Goal: Check status: Check status

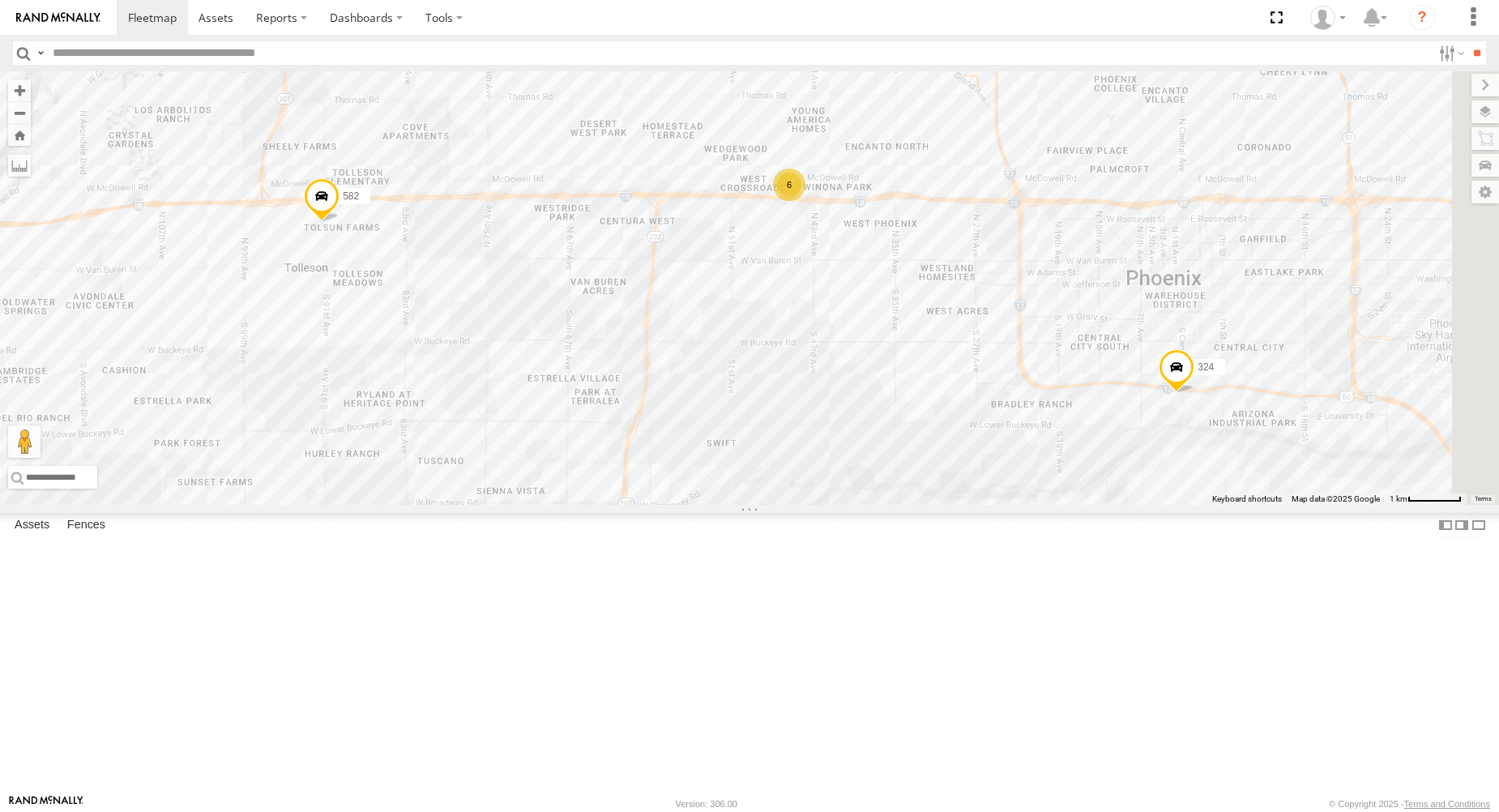
click at [805, 201] on div "6" at bounding box center [789, 184] width 32 height 32
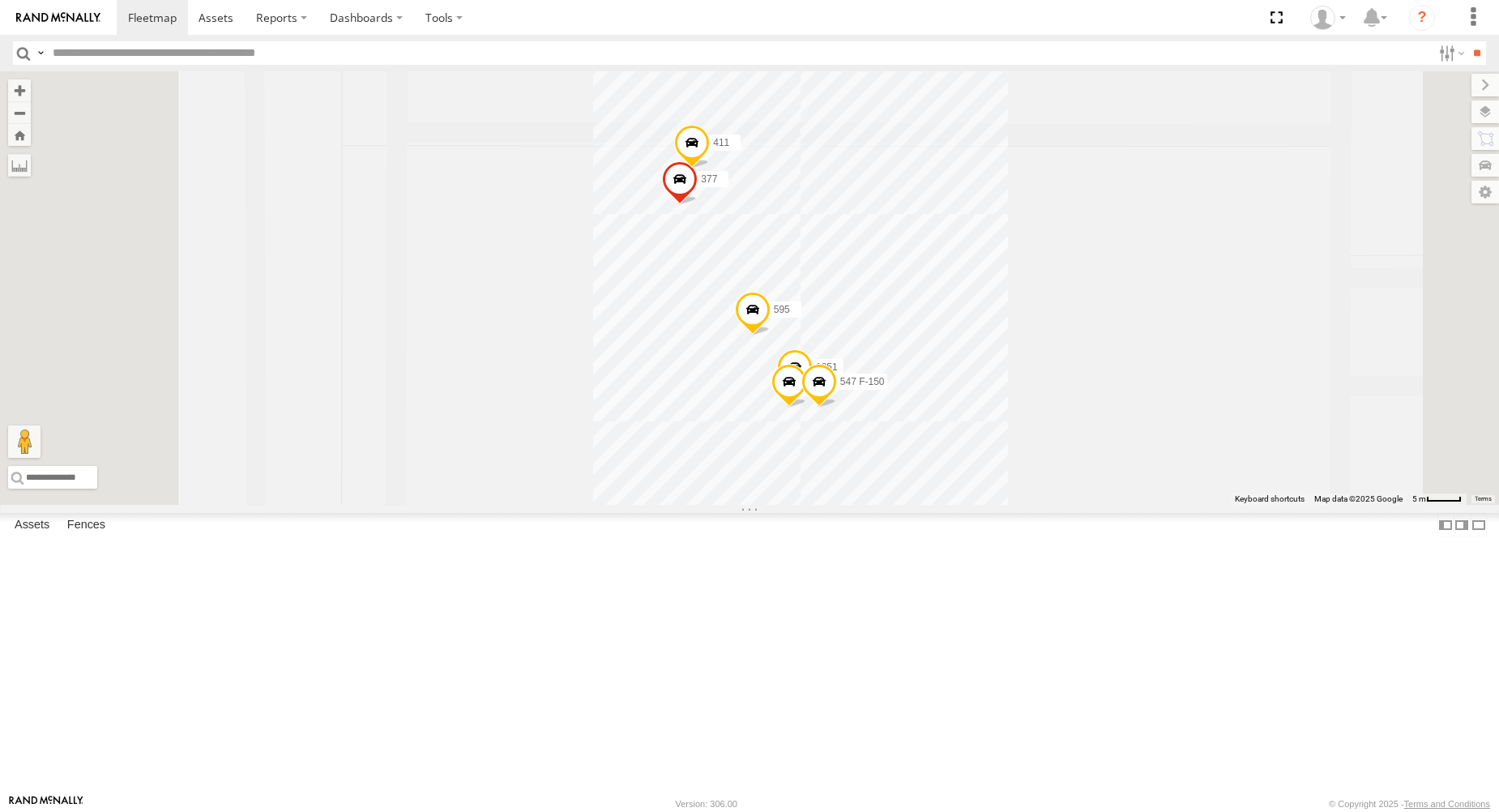
click at [698, 205] on span at bounding box center [680, 183] width 35 height 44
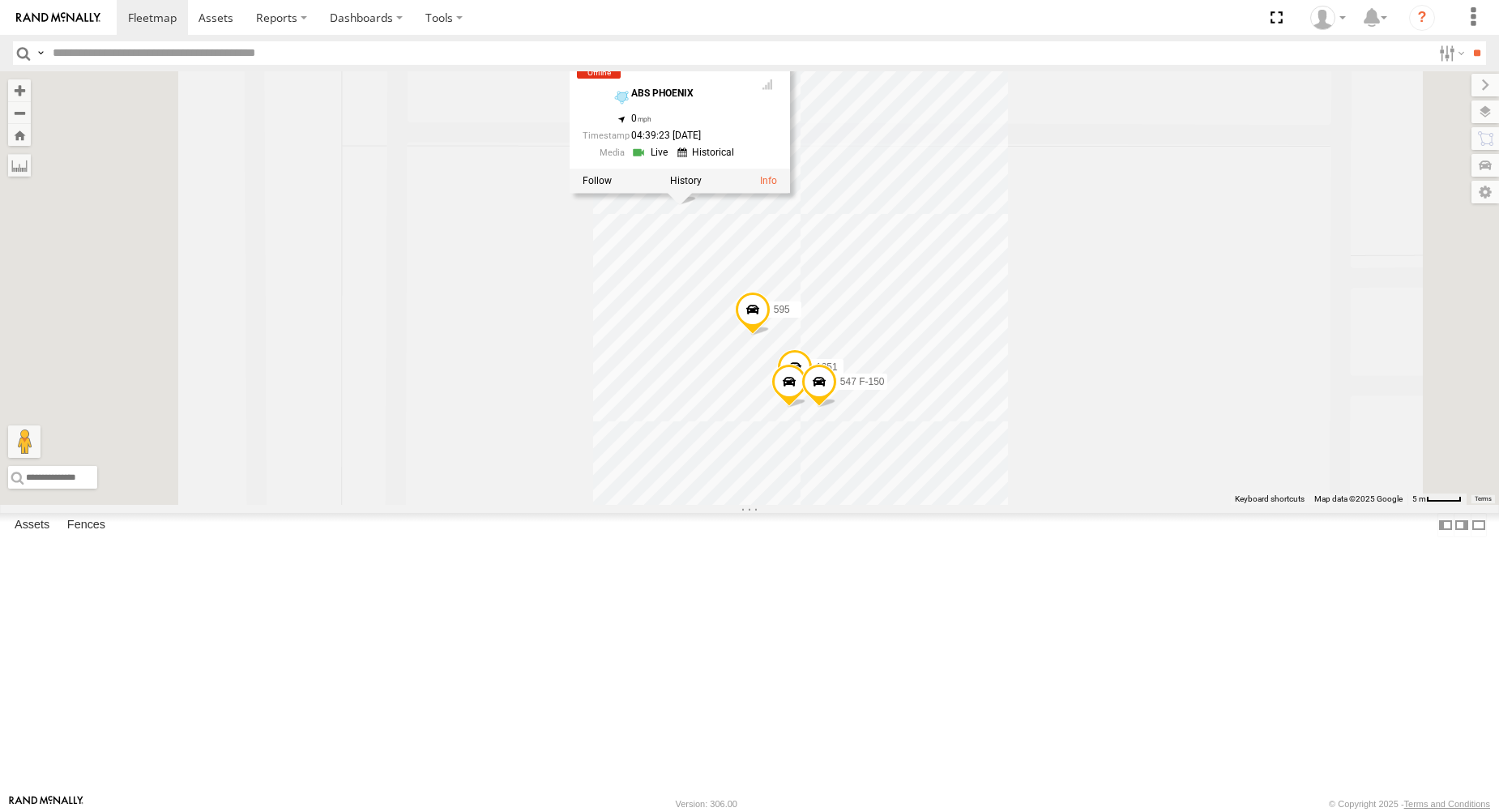
click at [728, 485] on div "582 324 547 F-150 377 411 1251 595 377 377 Phoenix ABS PHOENIX 33.46497 , -112.…" at bounding box center [750, 288] width 1499 height 433
